Goal: Browse casually: Explore the website without a specific task or goal

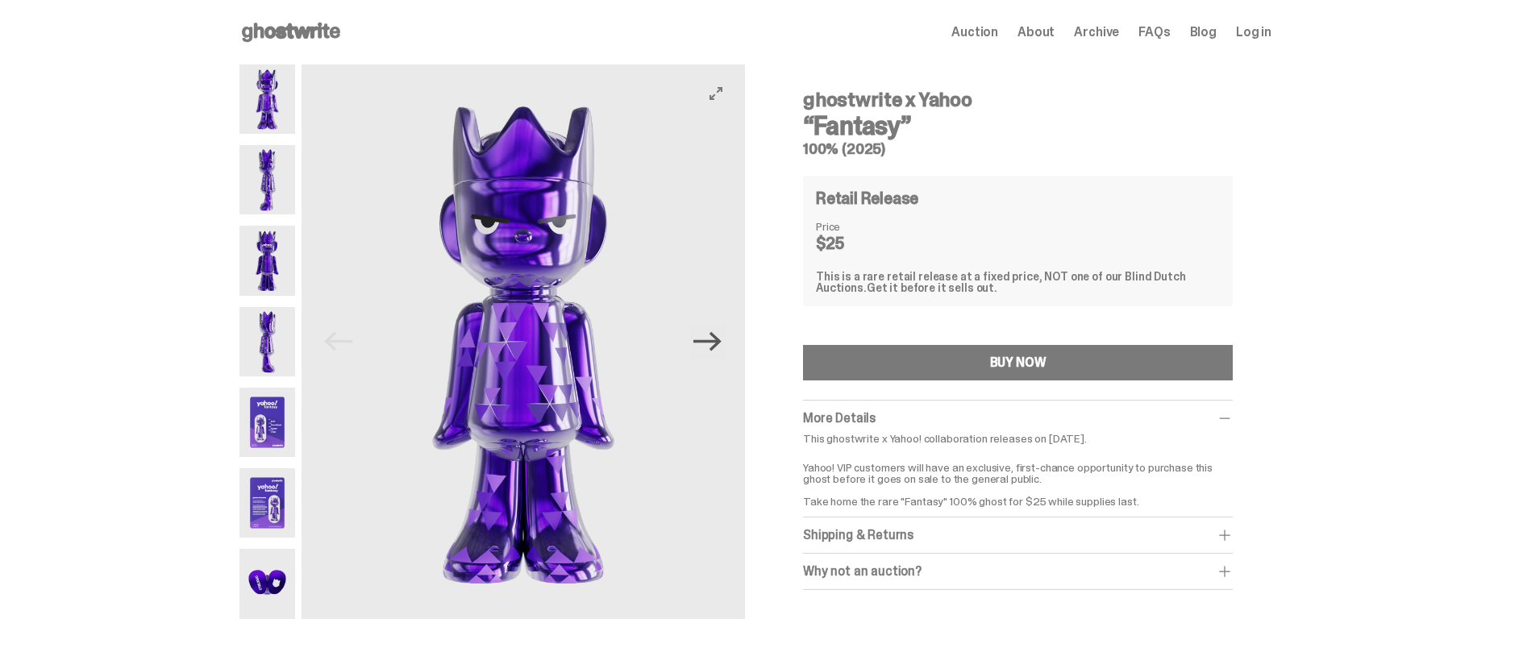
click at [722, 350] on icon "Next" at bounding box center [707, 341] width 28 height 28
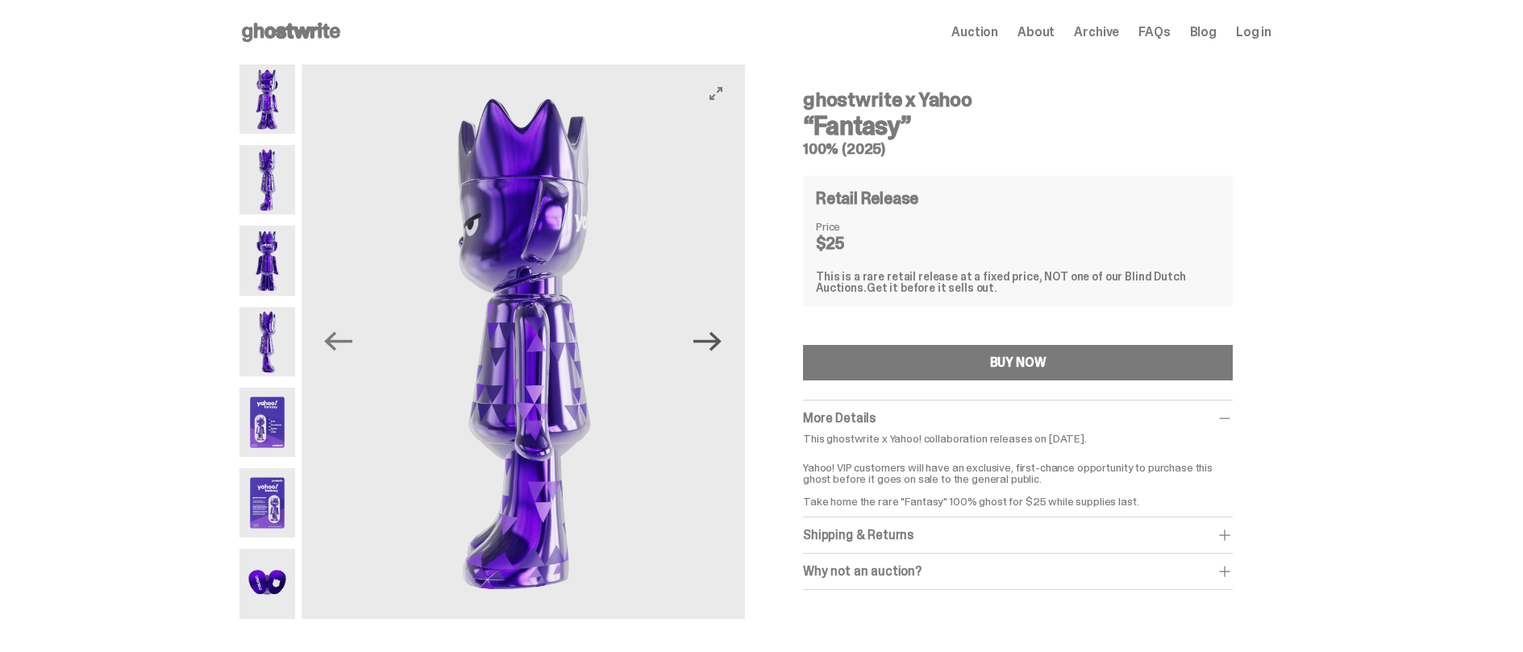
click at [722, 350] on icon "Next" at bounding box center [707, 341] width 28 height 28
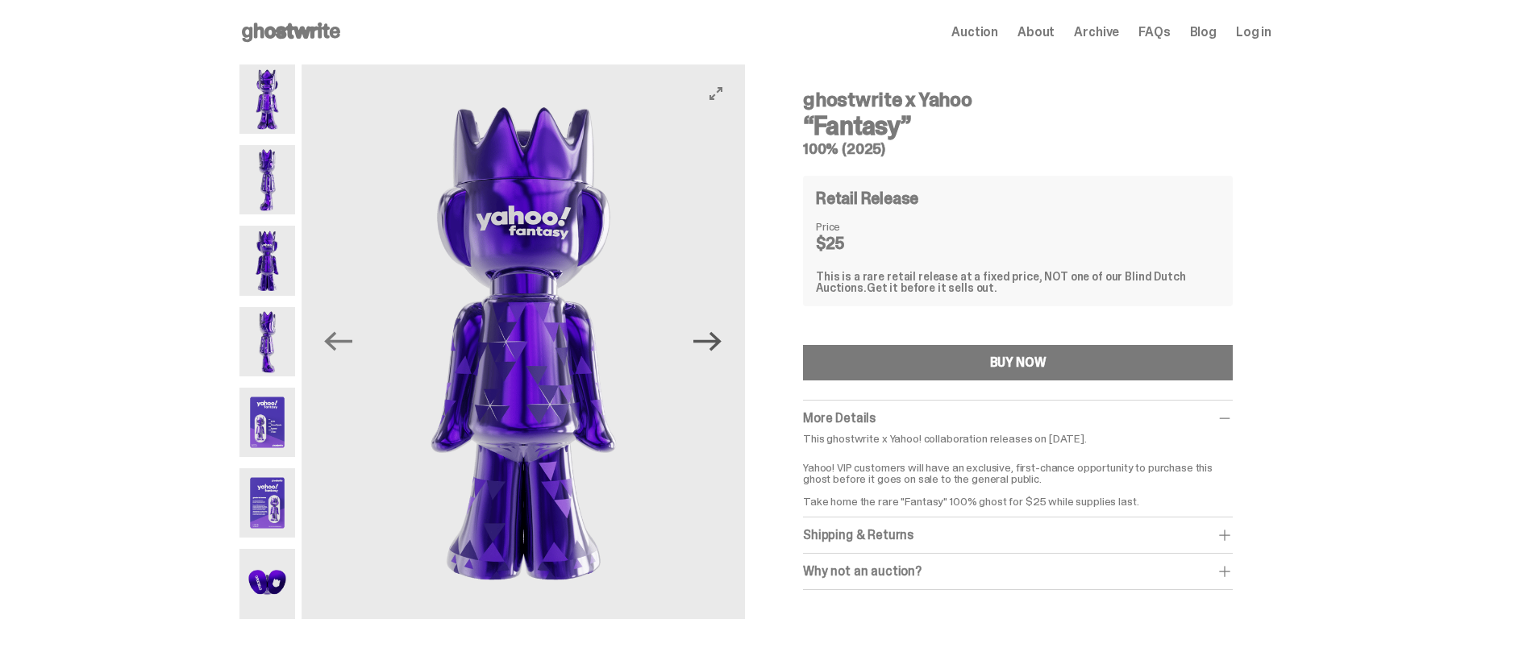
click at [722, 350] on icon "Next" at bounding box center [707, 341] width 28 height 28
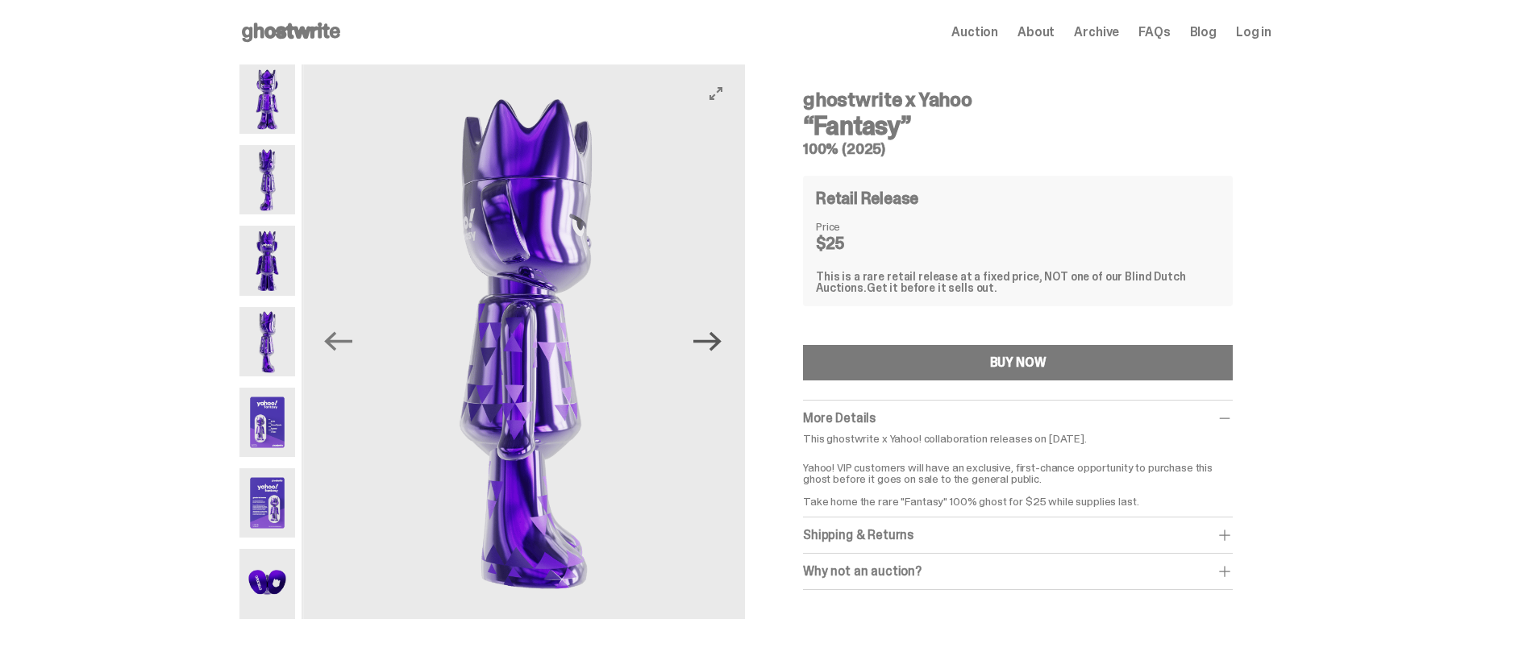
click at [722, 350] on icon "Next" at bounding box center [707, 341] width 28 height 28
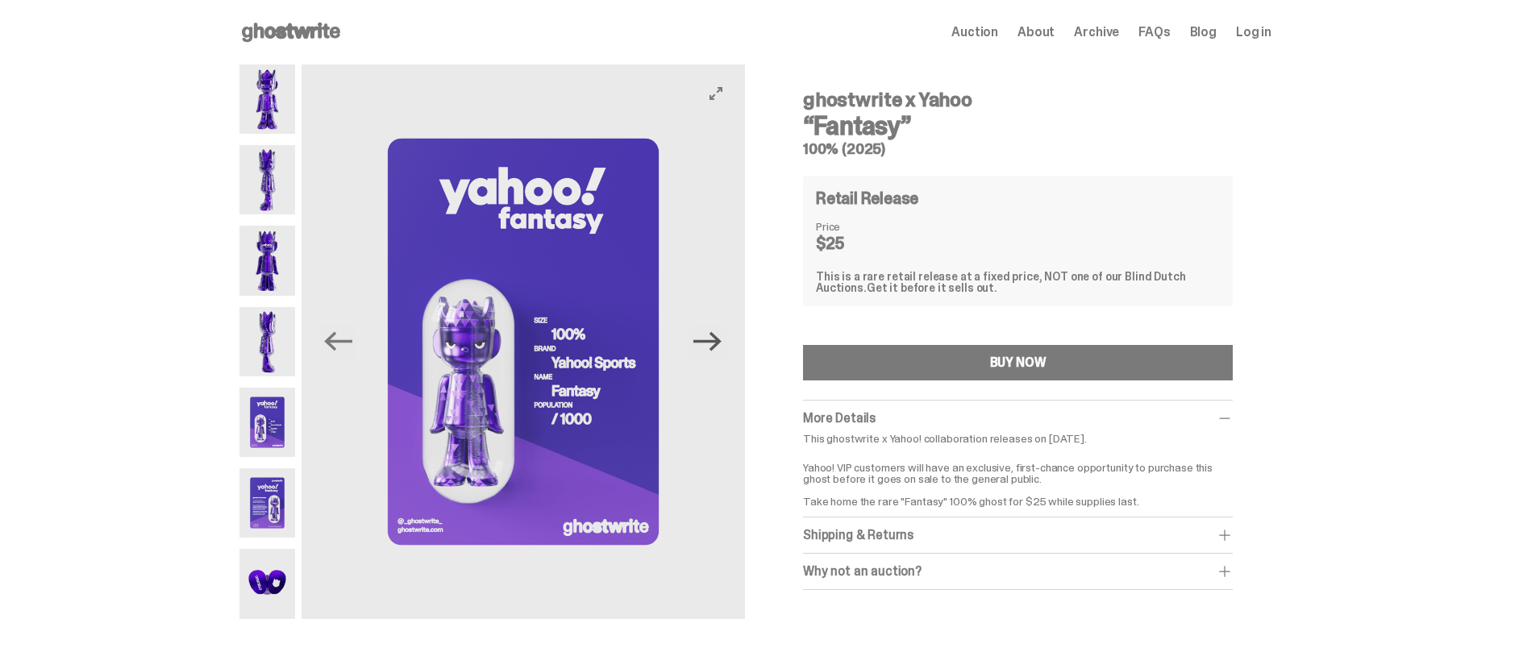
click at [722, 350] on icon "Next" at bounding box center [707, 341] width 28 height 28
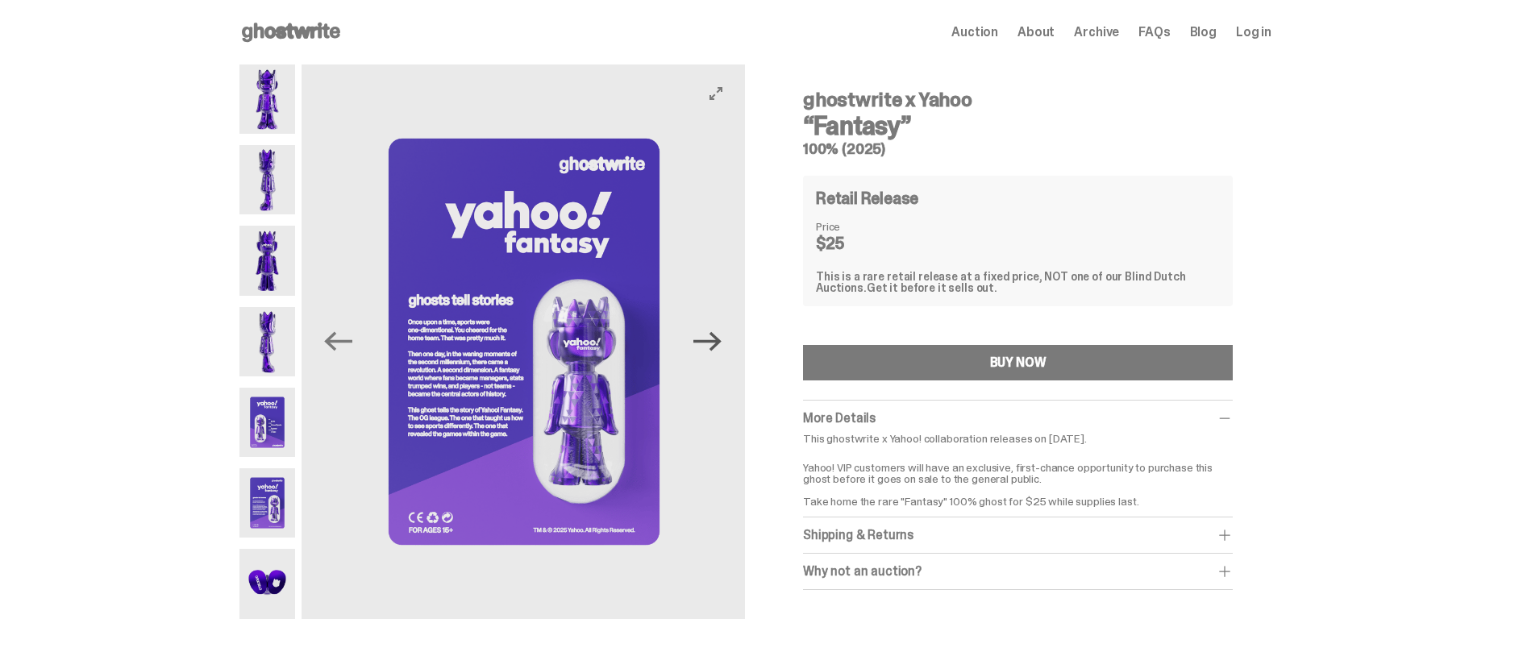
click at [722, 348] on icon "Next" at bounding box center [707, 341] width 28 height 28
